Goal: Go to known website: Access a specific website the user already knows

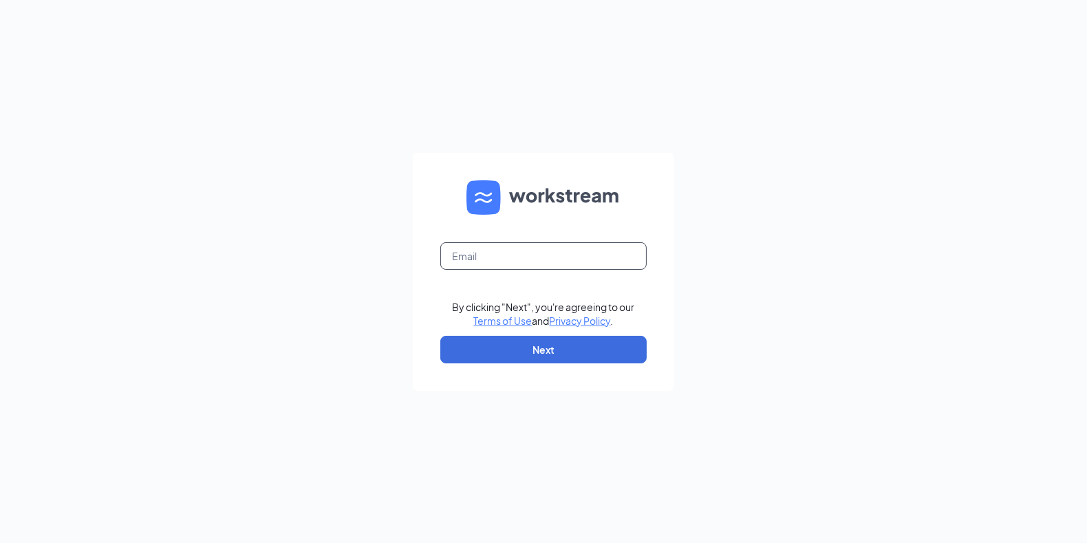
click at [529, 260] on input "text" at bounding box center [543, 256] width 206 height 28
type input "[EMAIL_ADDRESS][DOMAIN_NAME]"
click at [528, 347] on button "Next" at bounding box center [543, 350] width 206 height 28
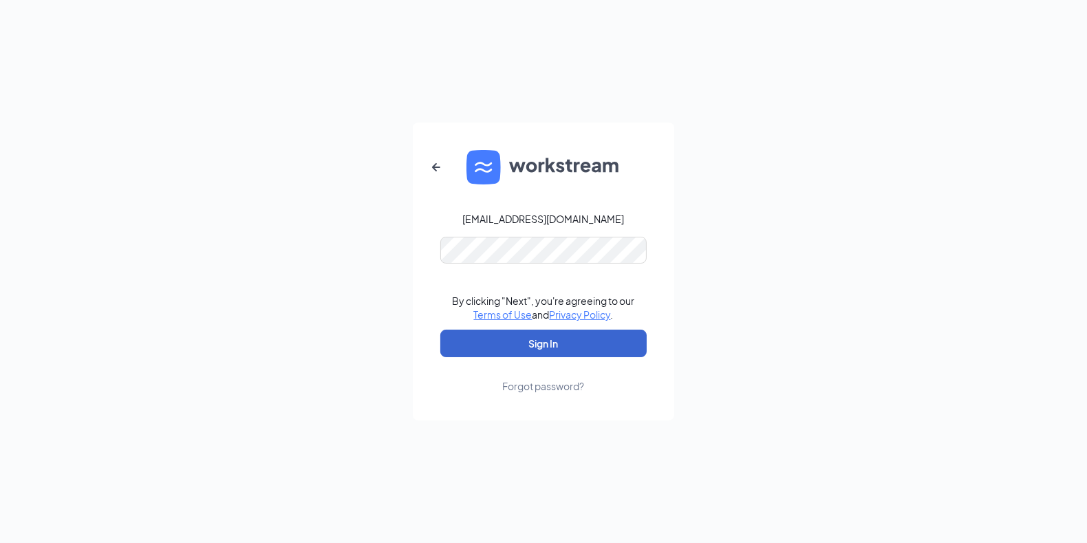
click at [529, 343] on button "Sign In" at bounding box center [543, 343] width 206 height 28
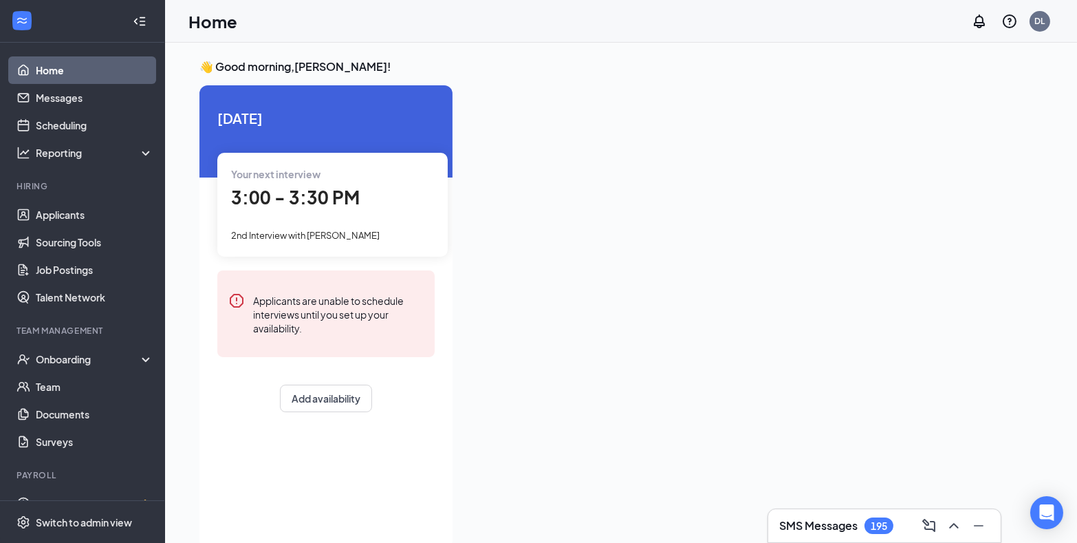
click at [50, 65] on link "Home" at bounding box center [95, 70] width 118 height 28
click at [64, 418] on link "Documents" at bounding box center [95, 414] width 118 height 28
